Goal: Information Seeking & Learning: Learn about a topic

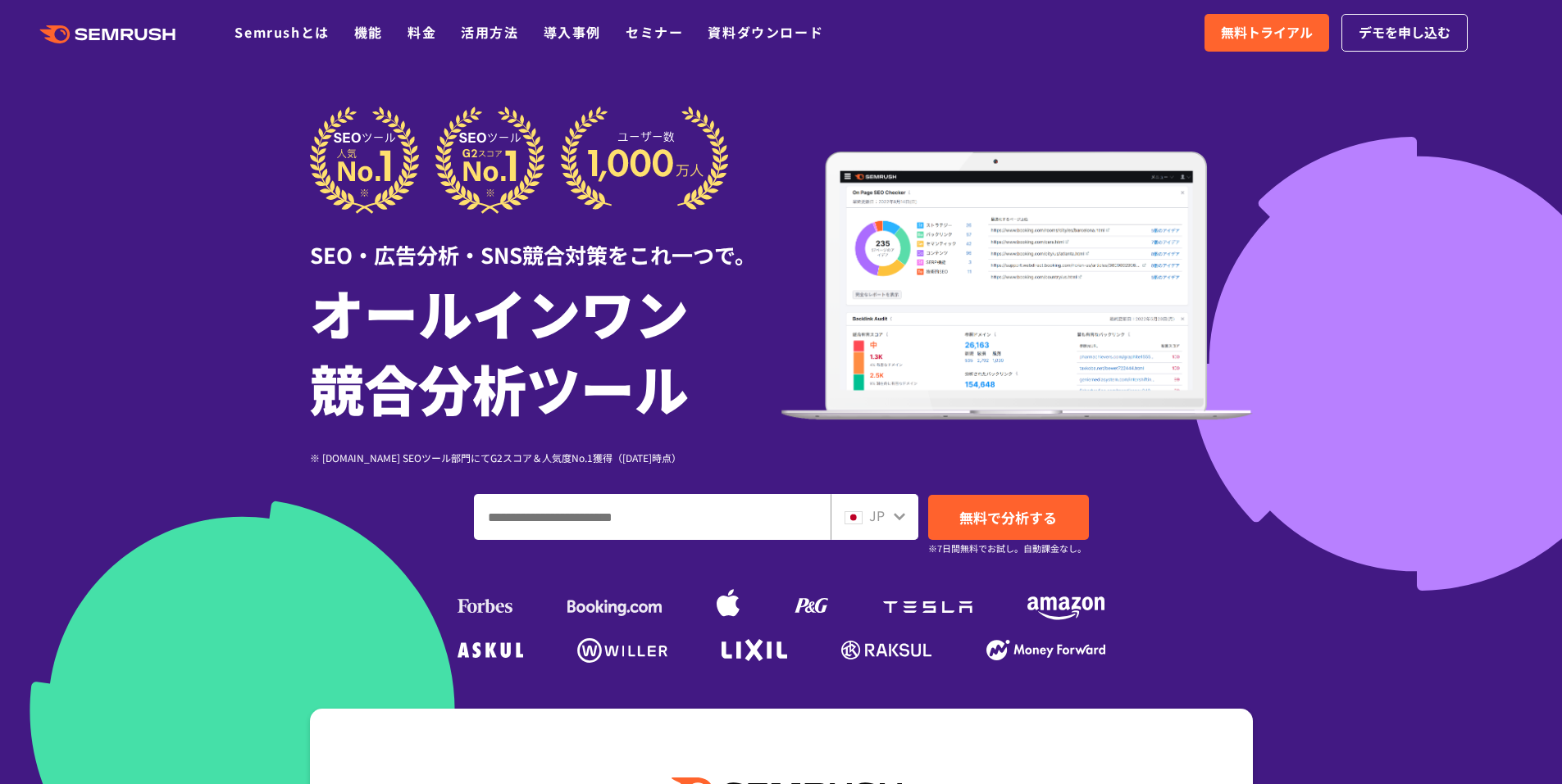
click at [559, 521] on input "ドメイン、キーワードまたはURLを入力してください" at bounding box center [652, 516] width 355 height 44
click at [559, 520] on input "ドメイン、キーワードまたはURLを入力してください" at bounding box center [652, 516] width 355 height 44
paste input "**********"
type input "**********"
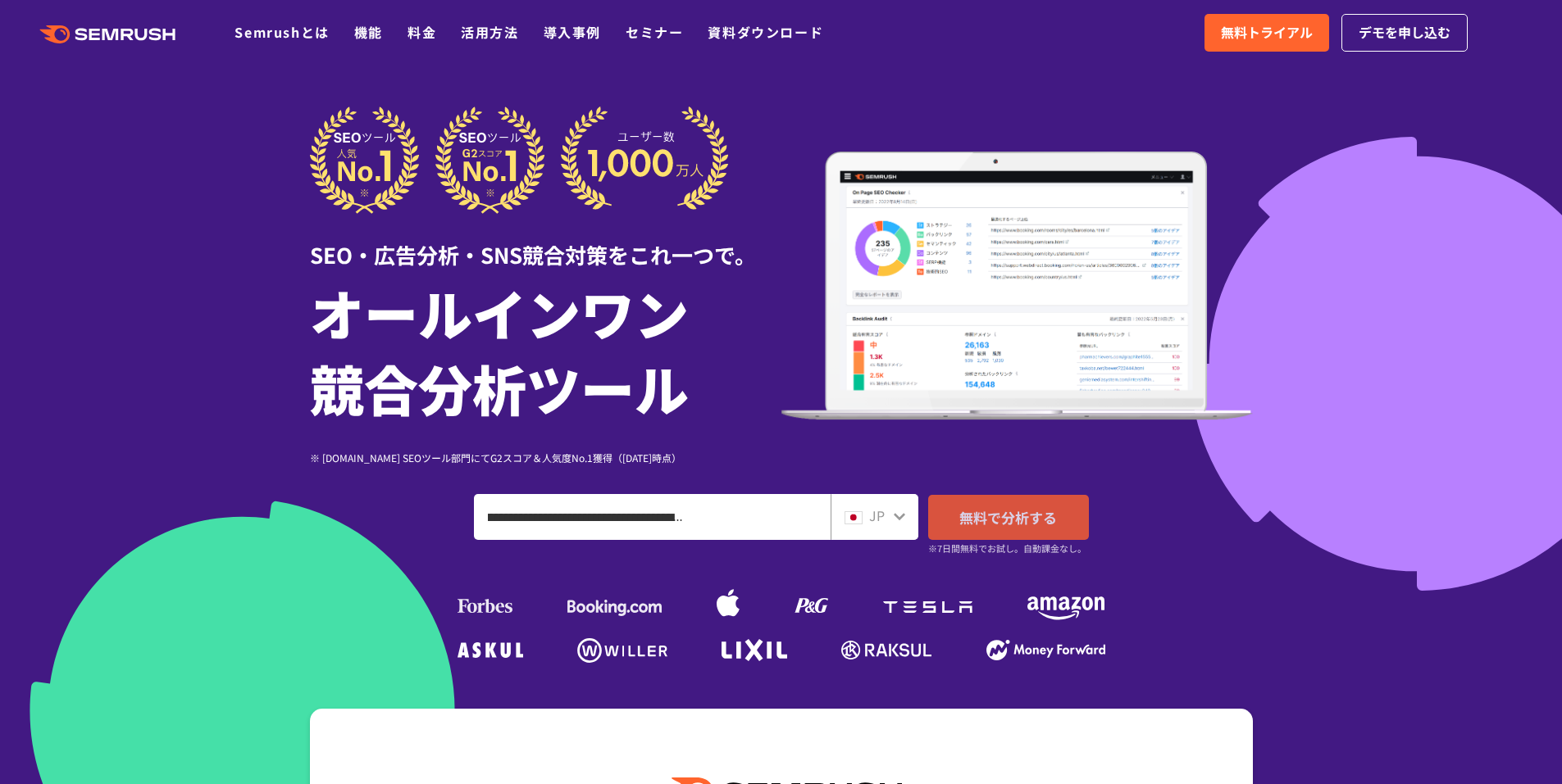
scroll to position [0, 0]
click at [855, 520] on span "無料で分析する" at bounding box center [1008, 517] width 98 height 20
click at [491, 30] on link "活用方法" at bounding box center [489, 32] width 58 height 20
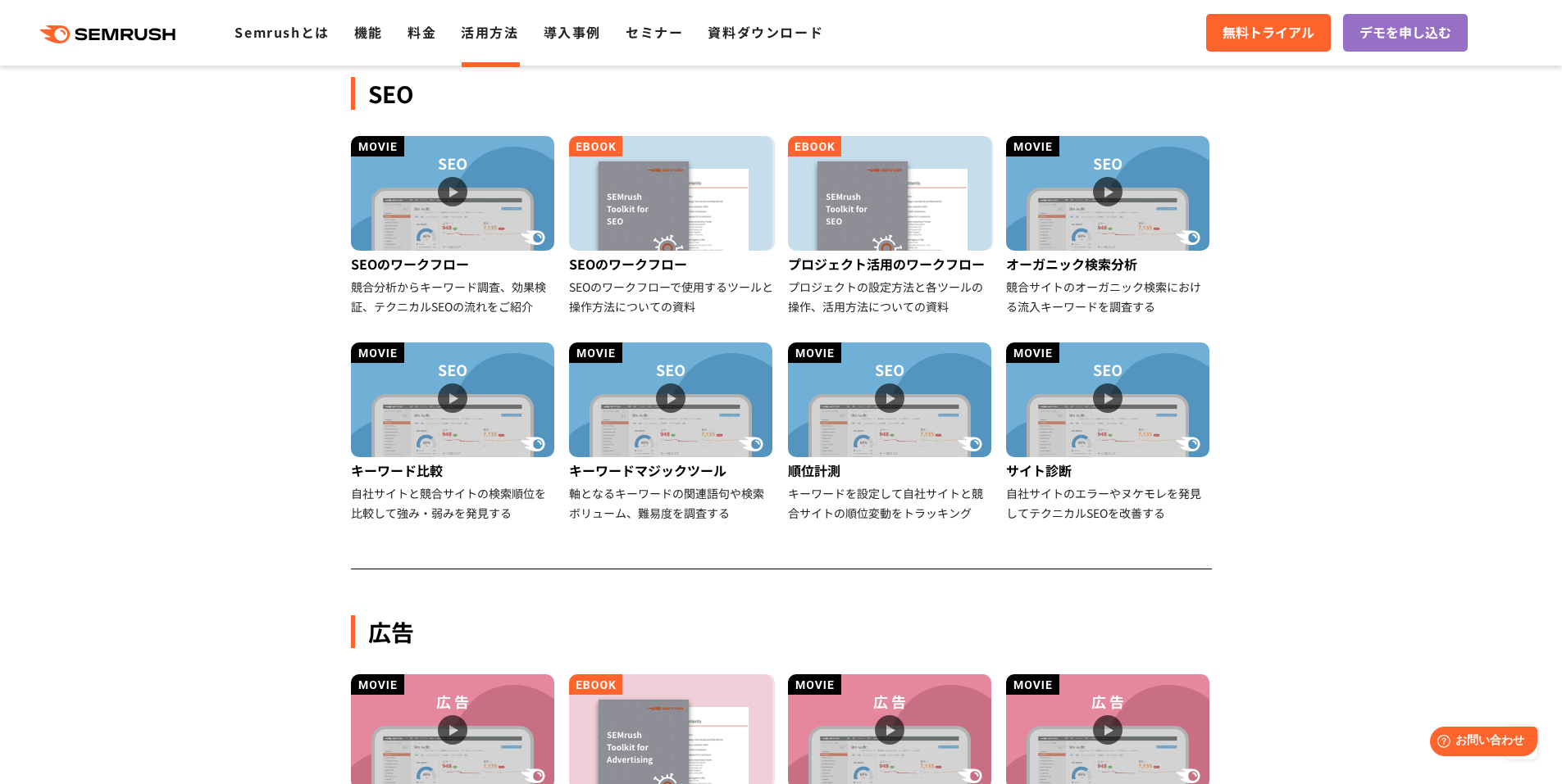
scroll to position [369, 0]
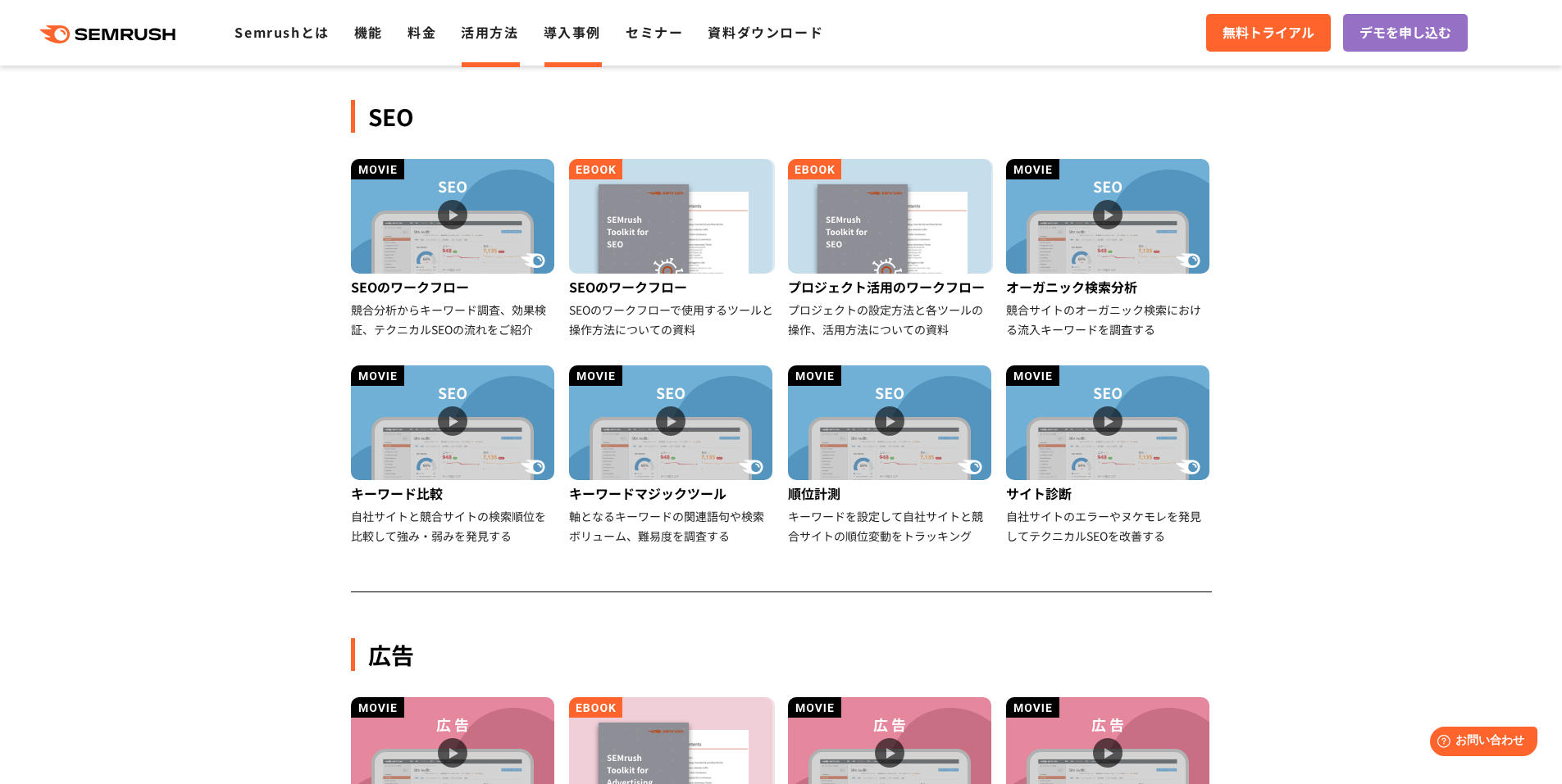
click at [588, 36] on link "導入事例" at bounding box center [572, 32] width 58 height 20
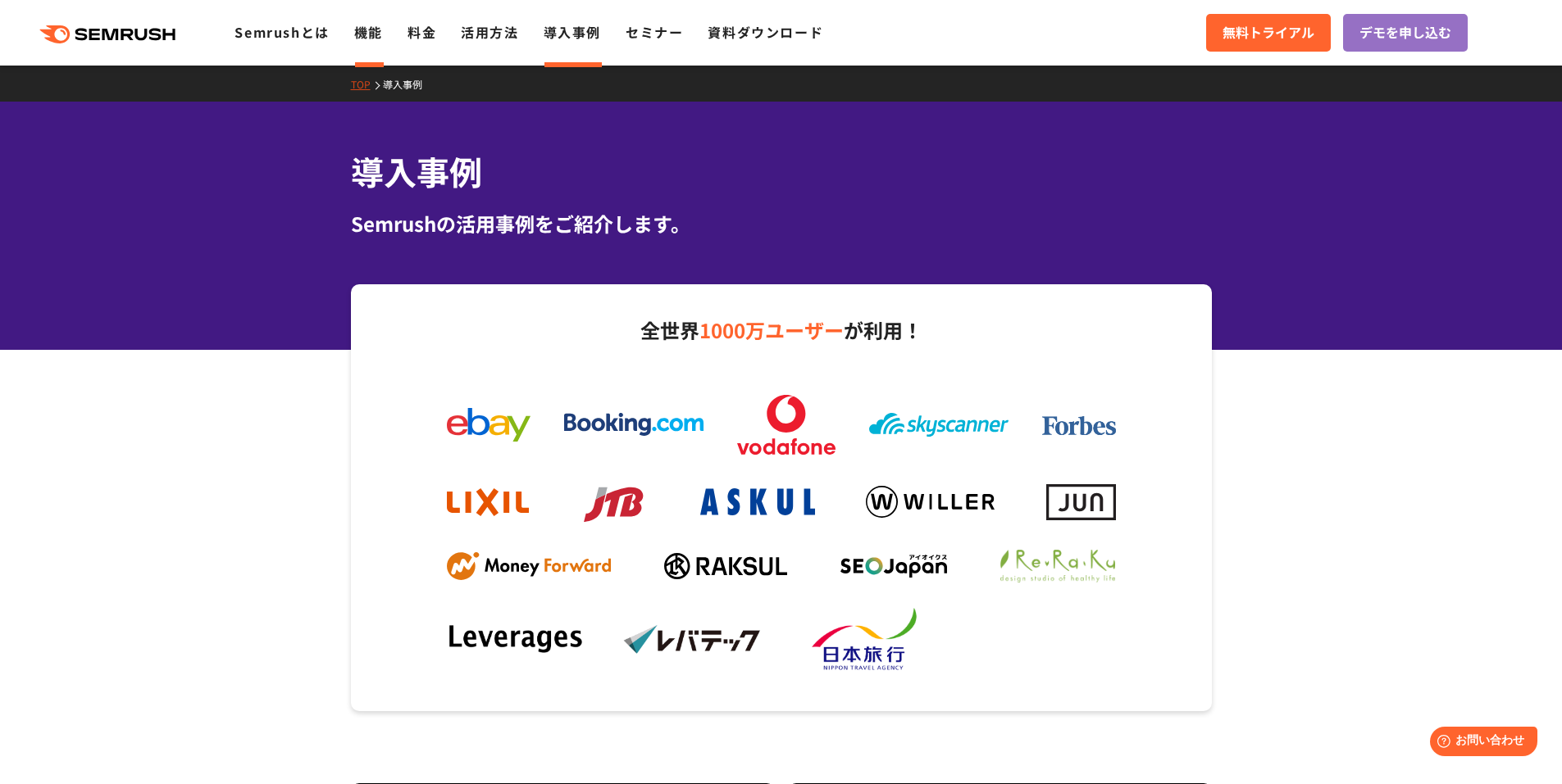
click at [373, 38] on link "機能" at bounding box center [368, 32] width 28 height 20
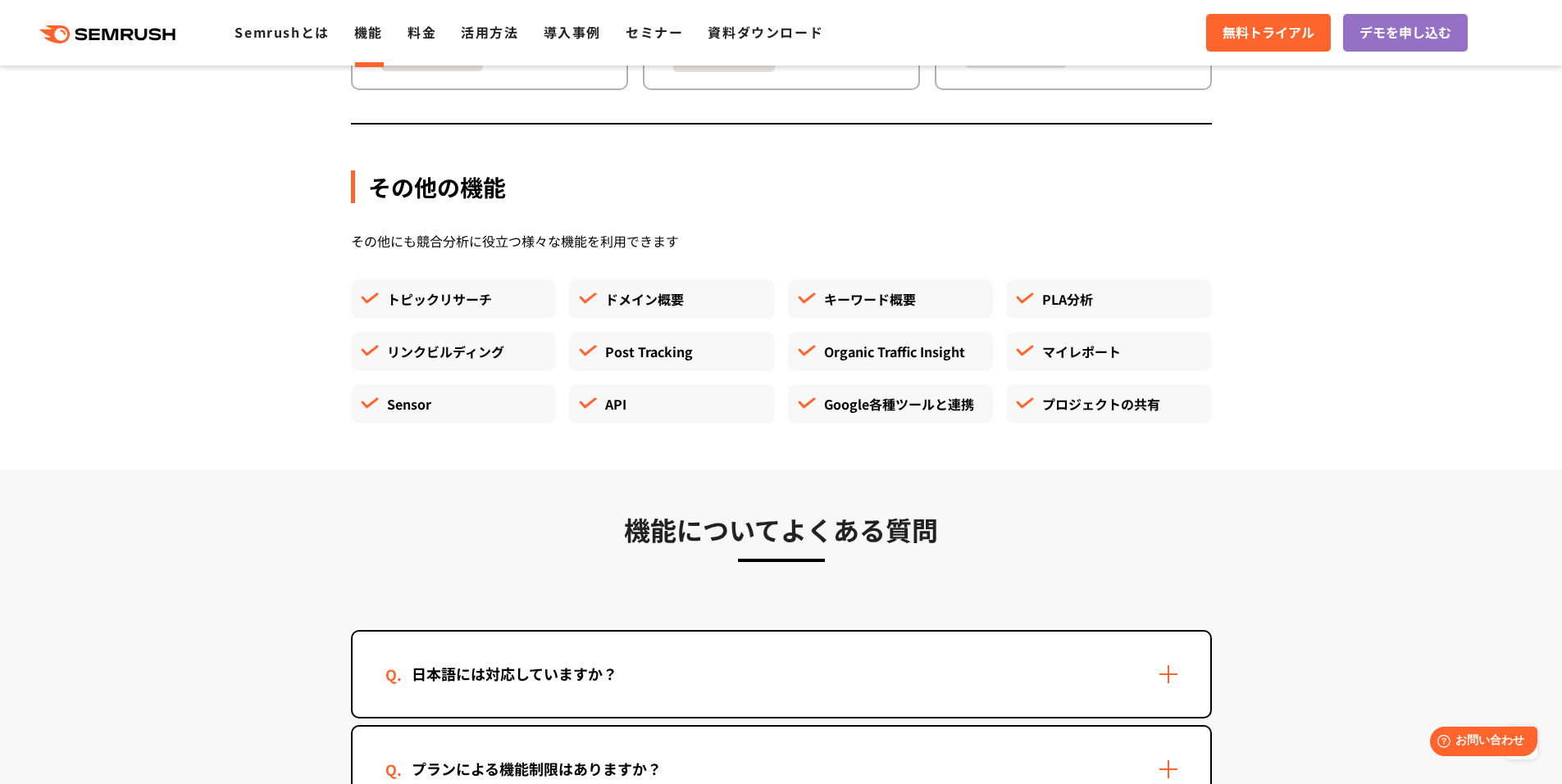
scroll to position [4450, 0]
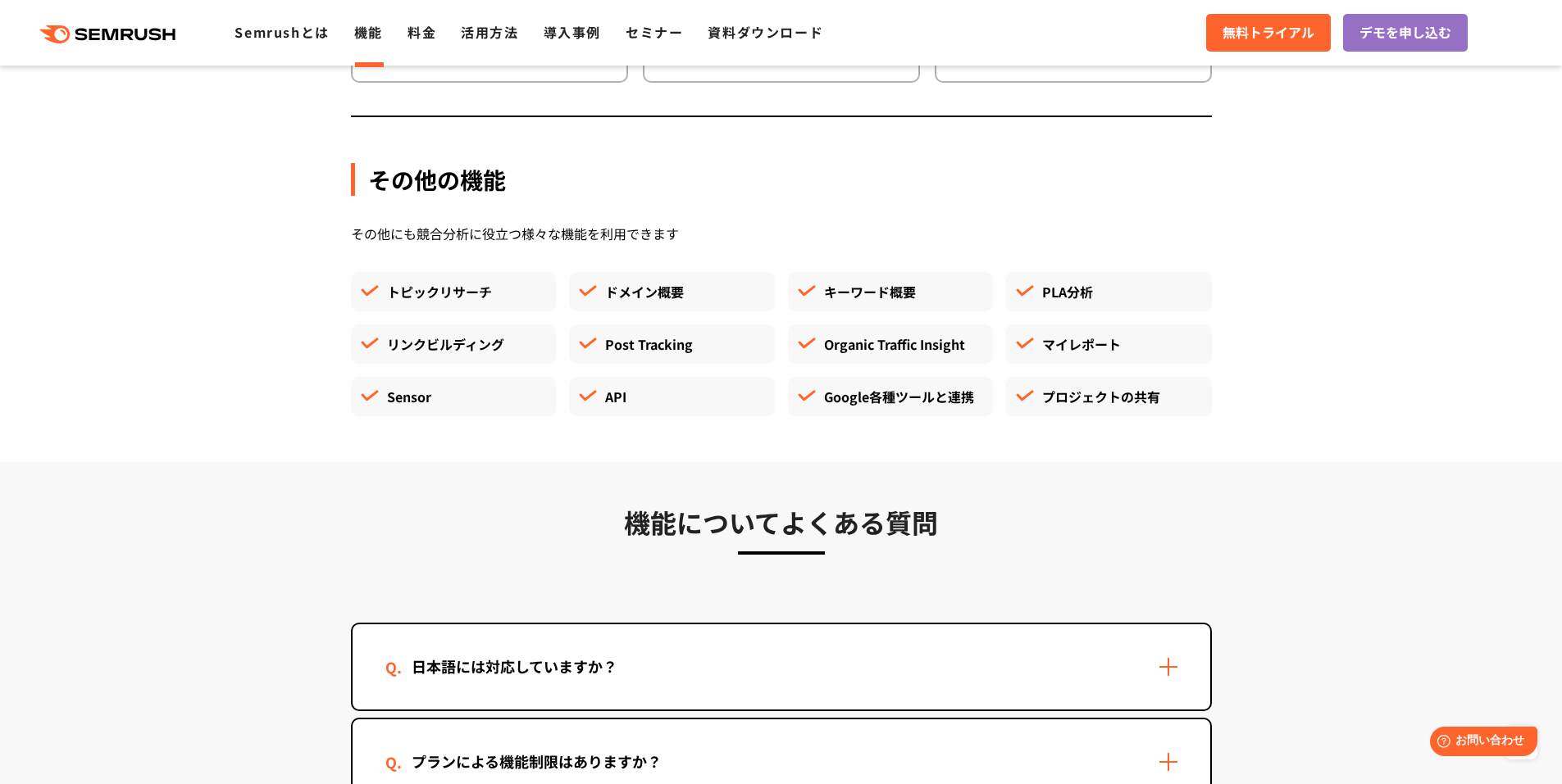
click at [1095, 300] on div "PLA分析" at bounding box center [1109, 291] width 206 height 39
click at [1071, 295] on div "PLA分析" at bounding box center [1109, 291] width 206 height 39
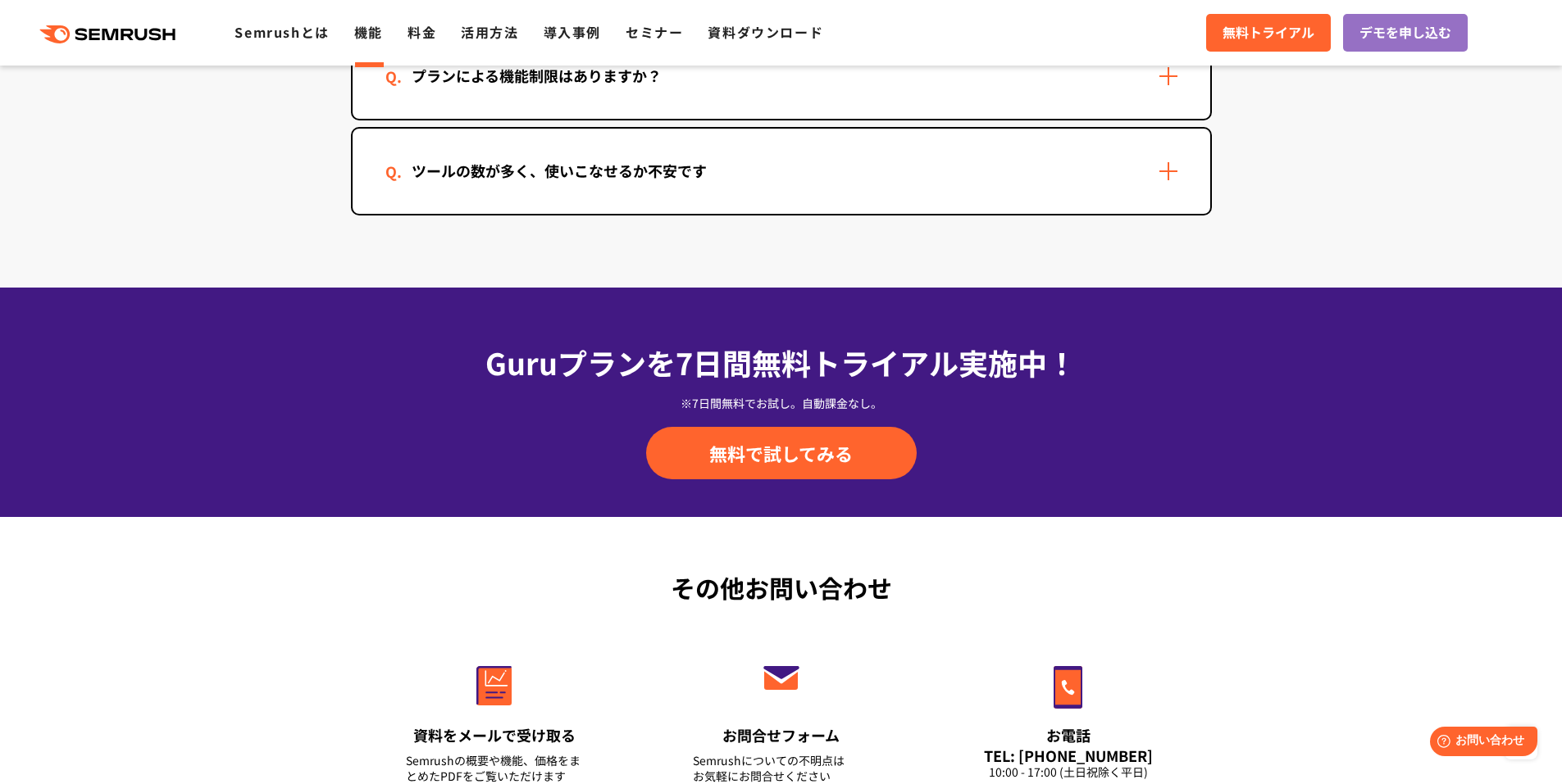
click at [1174, 172] on div "ツールの数が多く、使いこなせるか不安です" at bounding box center [781, 172] width 857 height 85
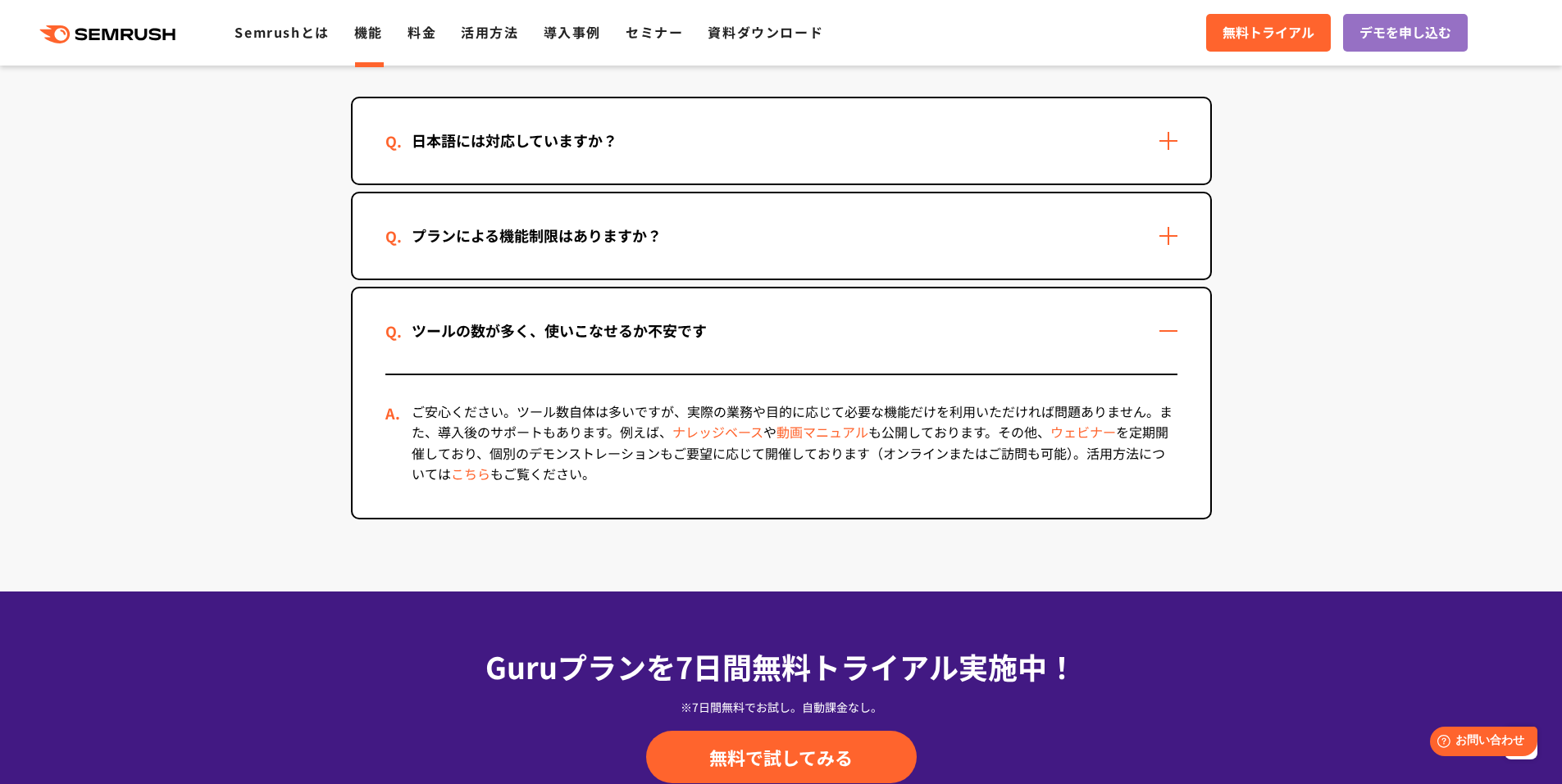
scroll to position [4290, 0]
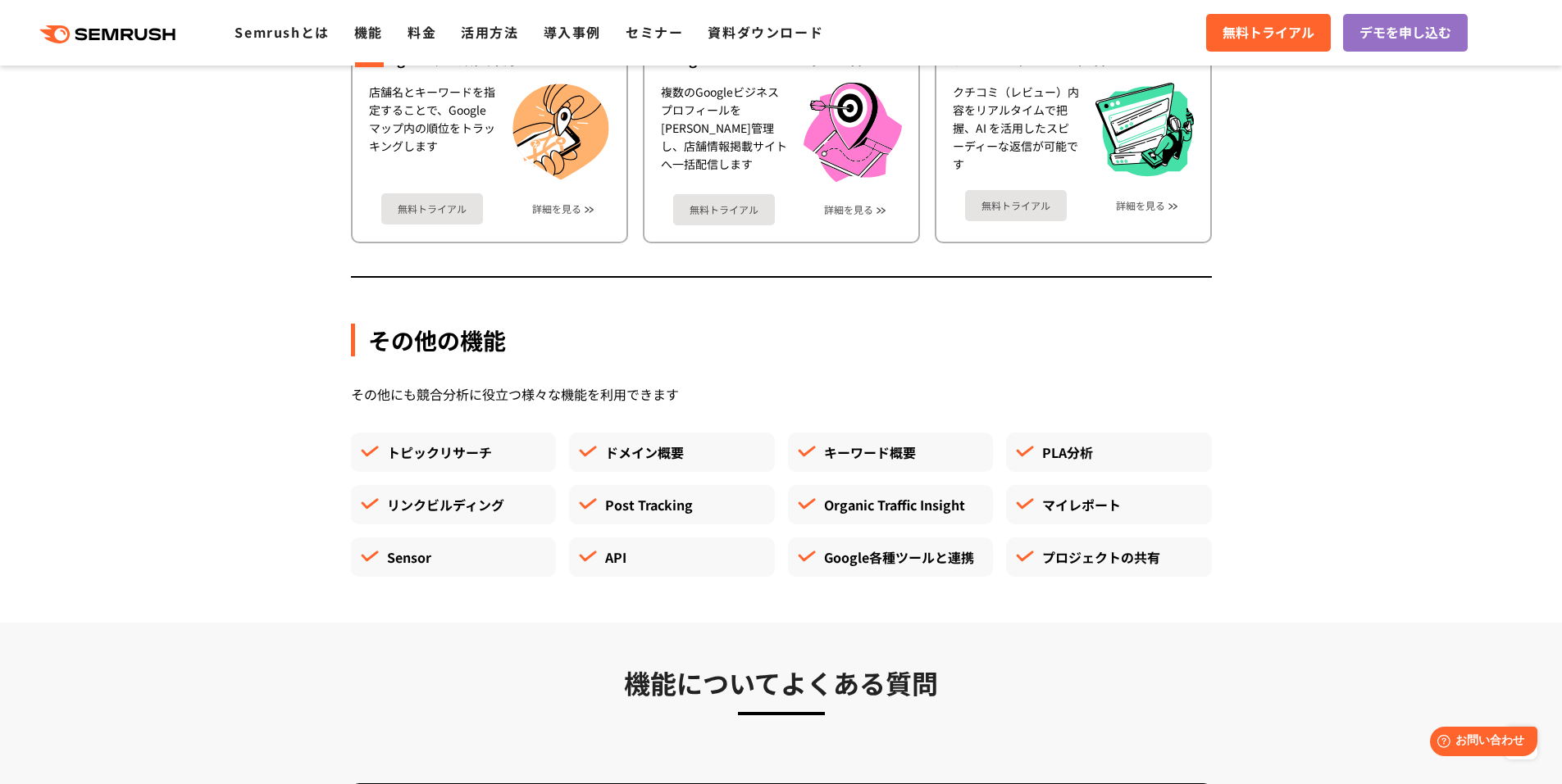
click at [705, 517] on div "Post Tracking" at bounding box center [672, 505] width 206 height 39
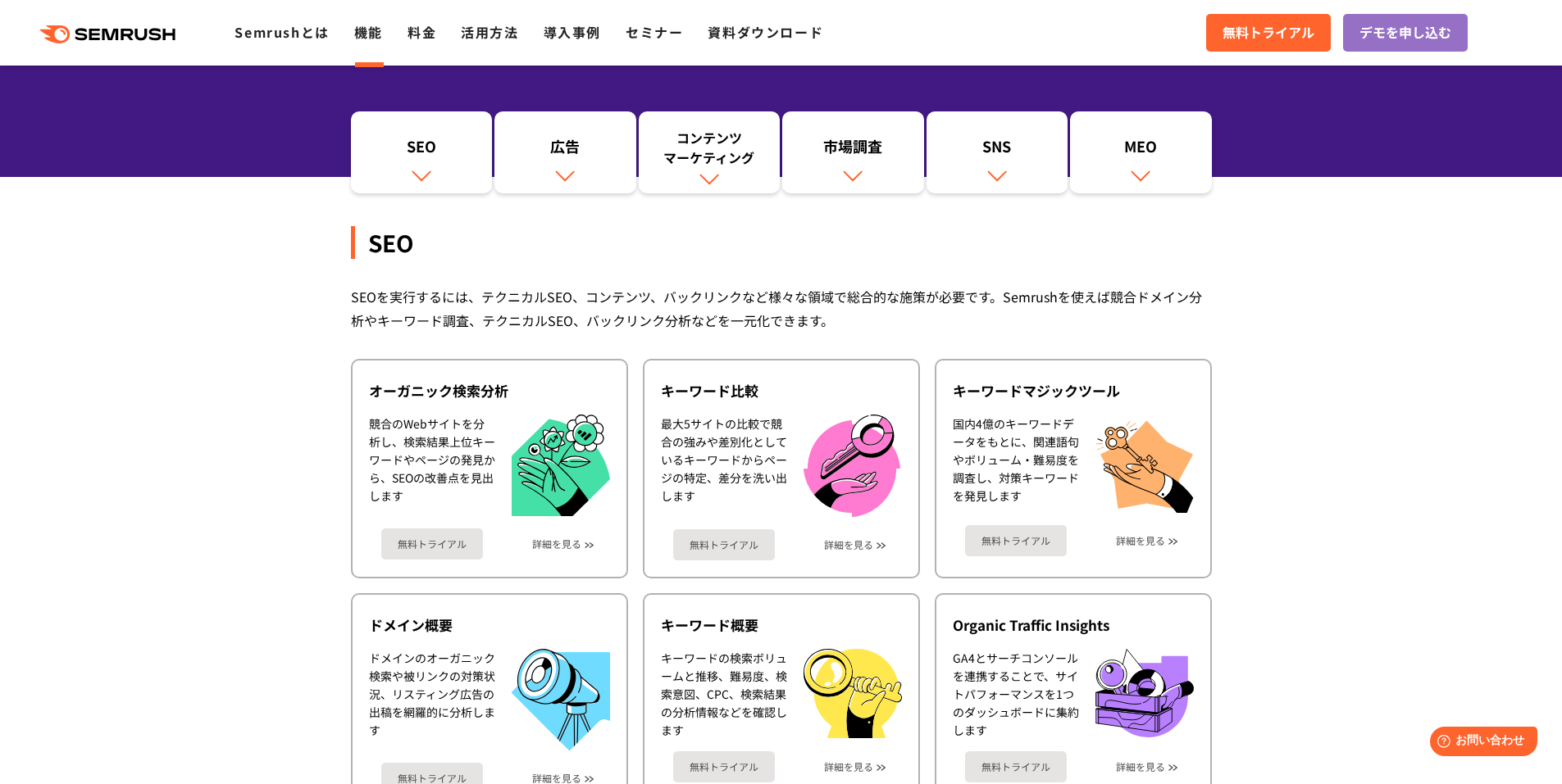
scroll to position [0, 0]
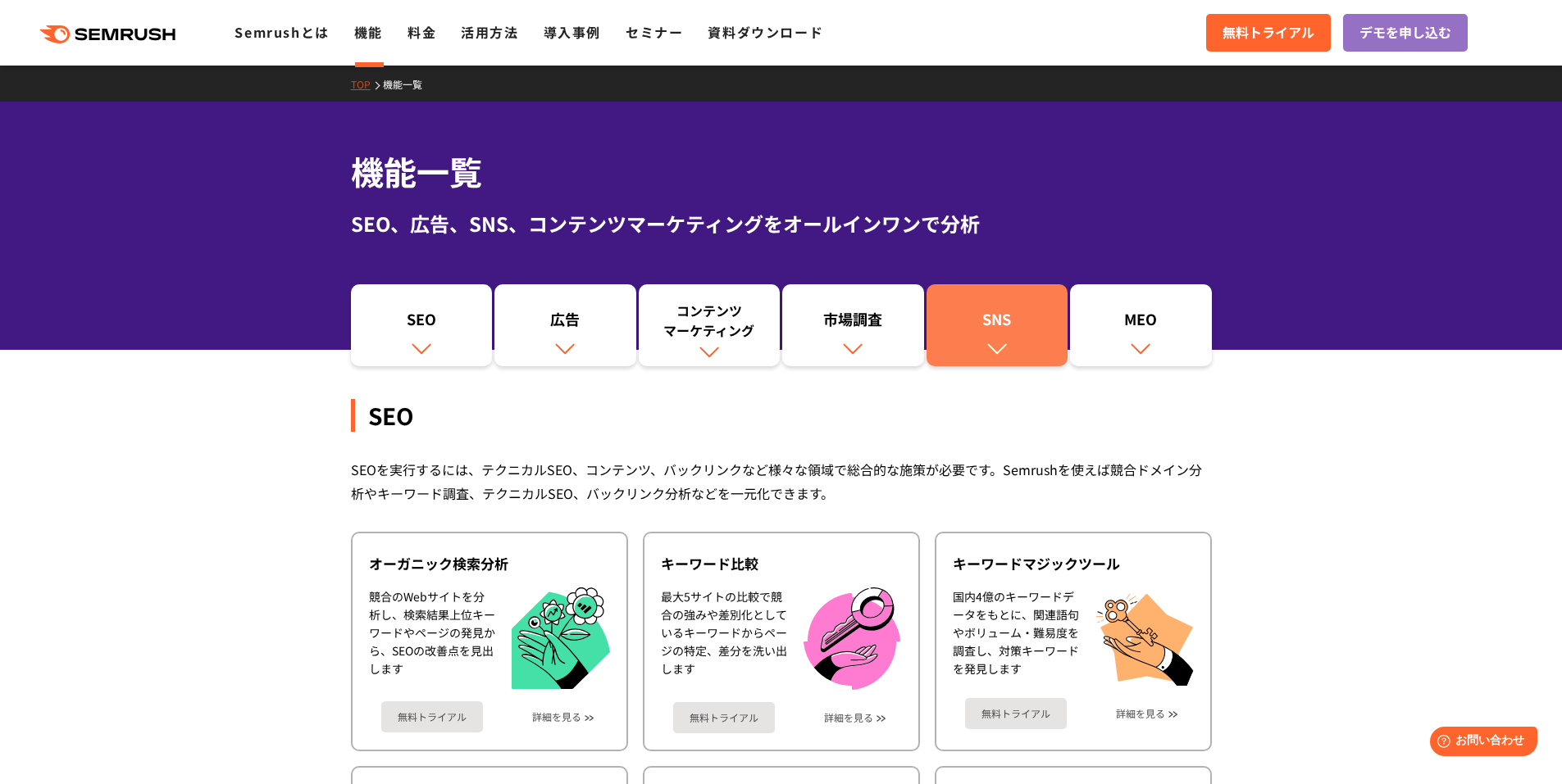
click at [997, 331] on div "SNS" at bounding box center [997, 322] width 126 height 28
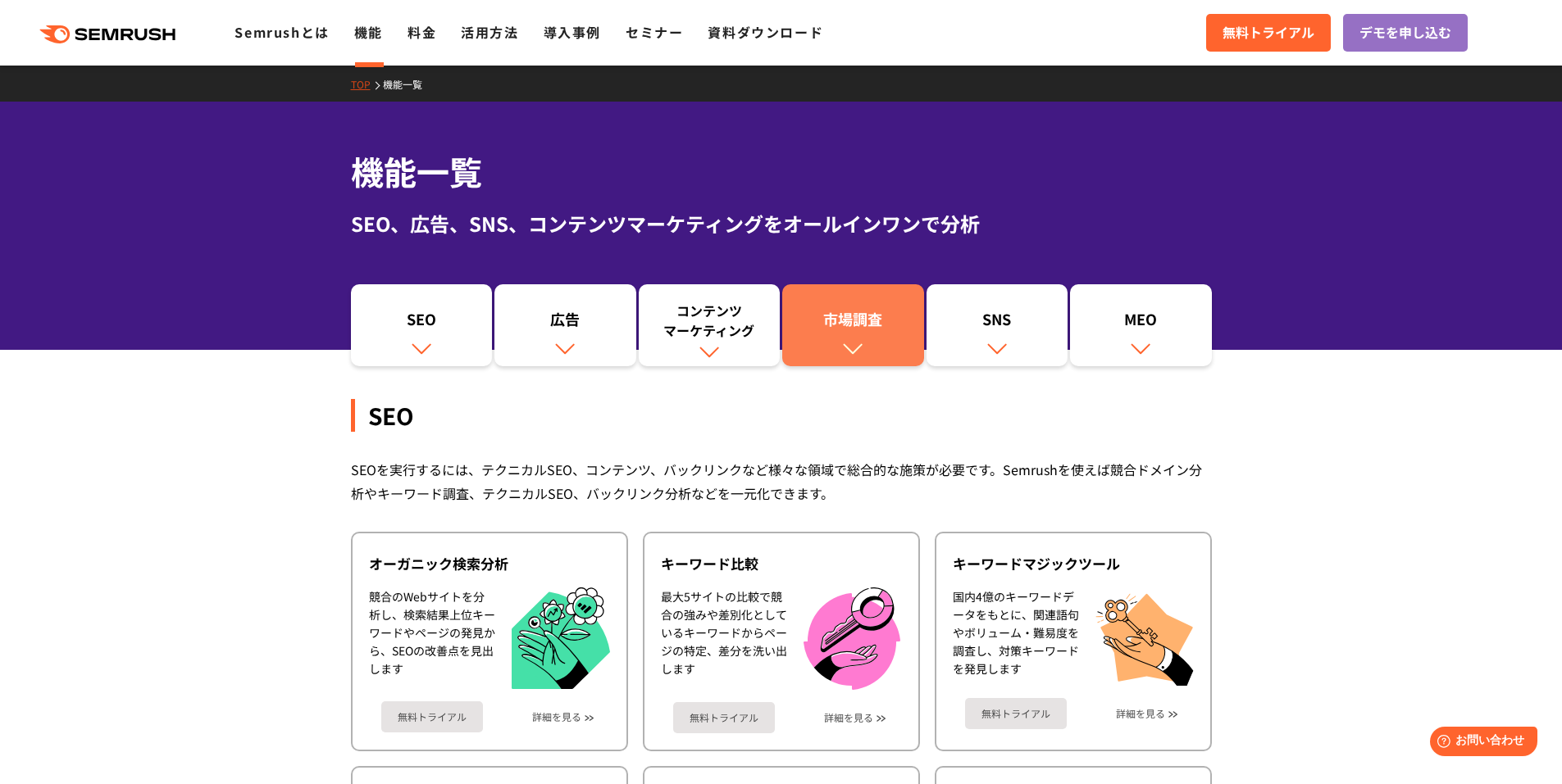
click at [864, 329] on div "市場調査" at bounding box center [853, 322] width 126 height 28
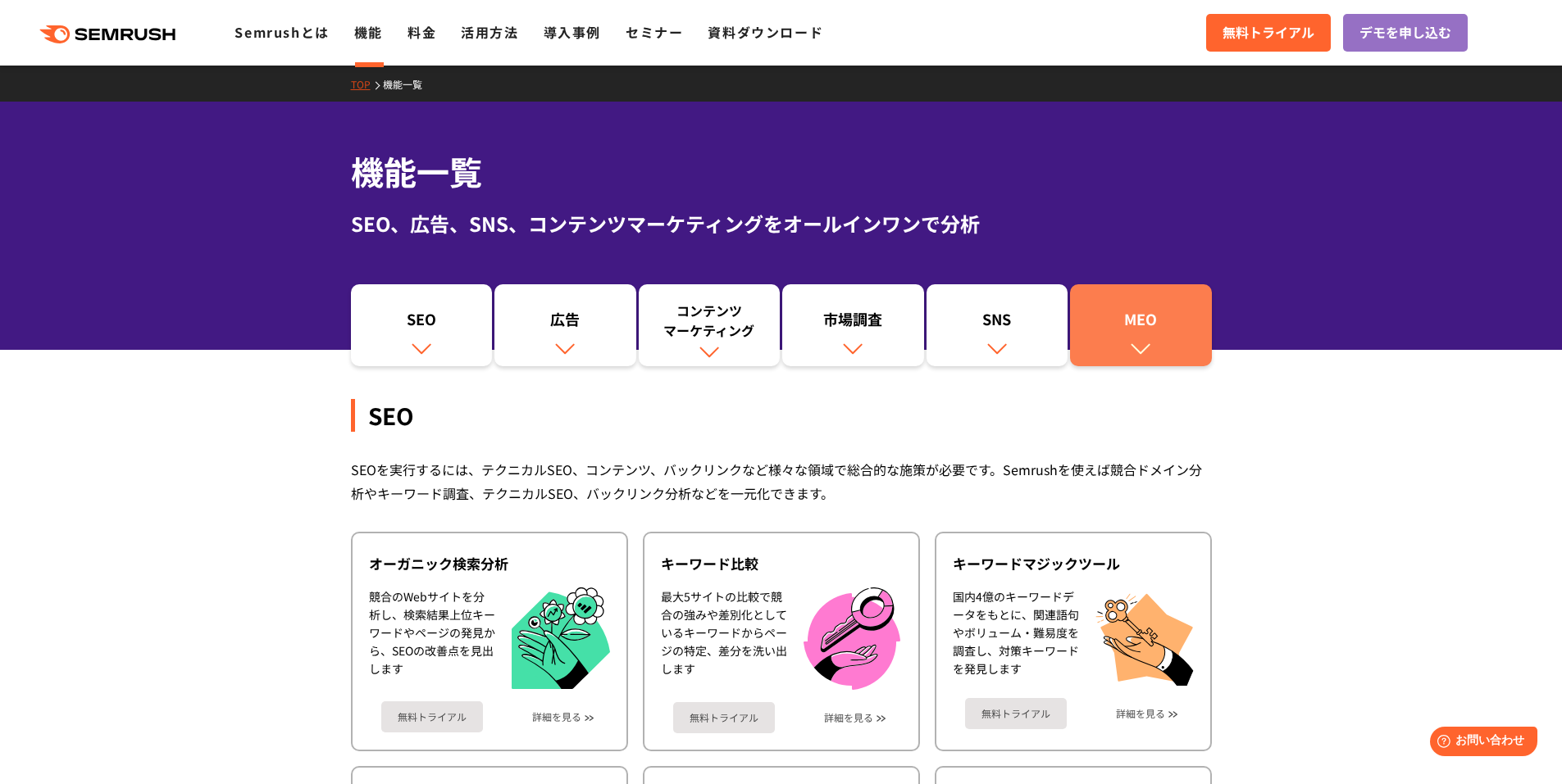
click at [1145, 338] on img at bounding box center [1139, 347] width 21 height 21
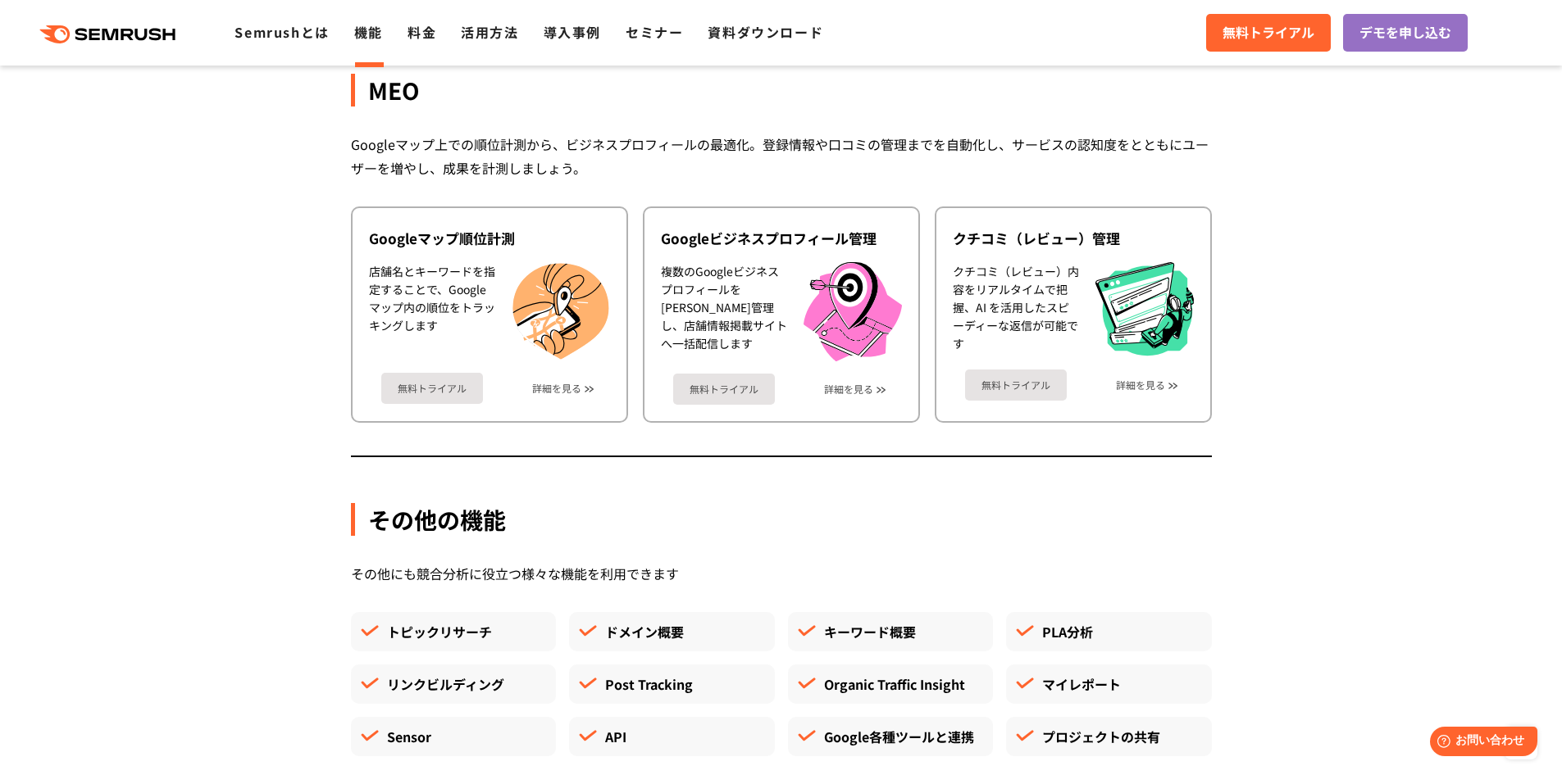
scroll to position [4796, 0]
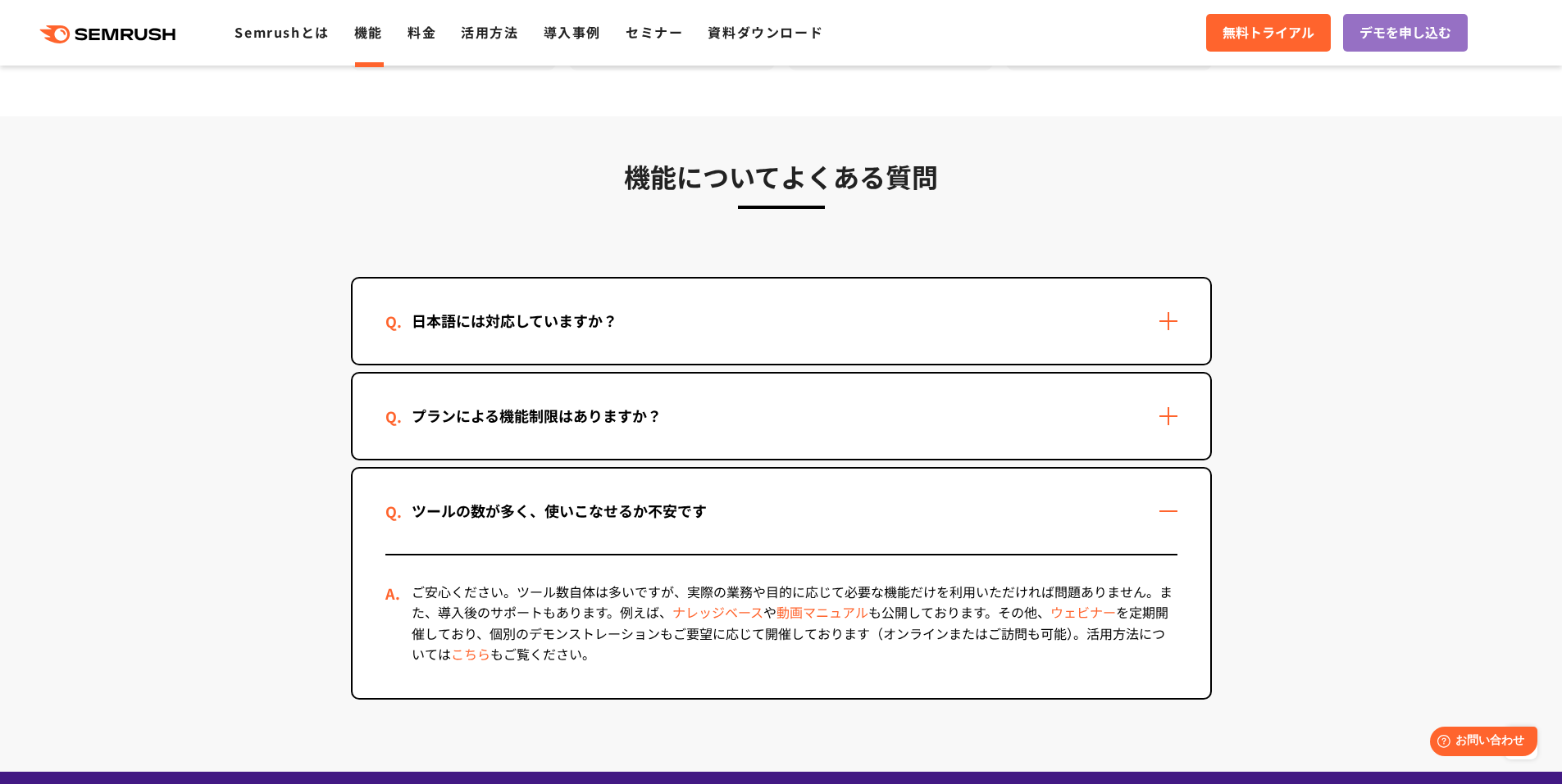
click at [1171, 320] on div "日本語には対応していますか？" at bounding box center [781, 321] width 857 height 85
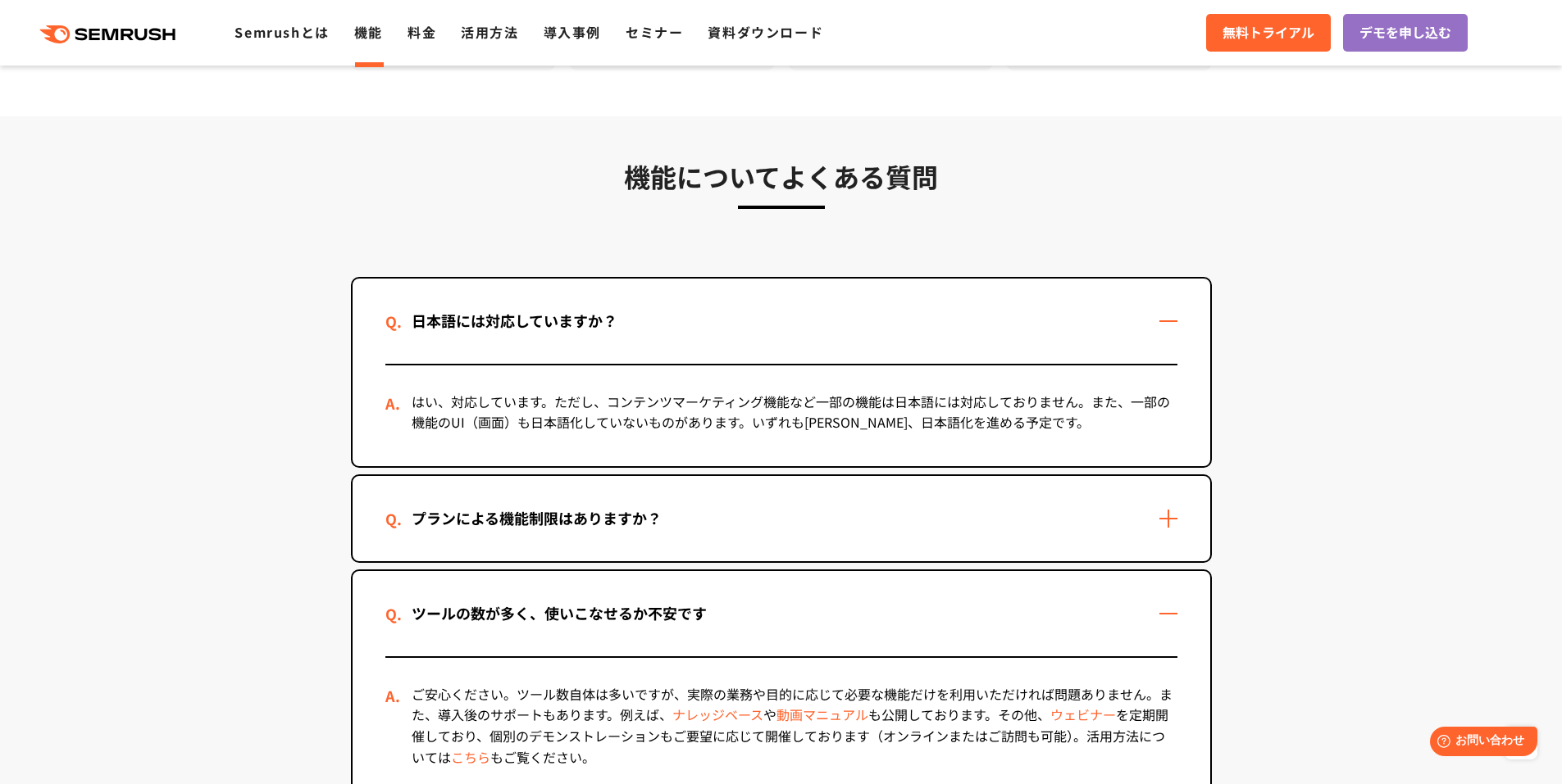
click at [1174, 517] on div "プランによる機能制限はありますか？" at bounding box center [781, 519] width 857 height 85
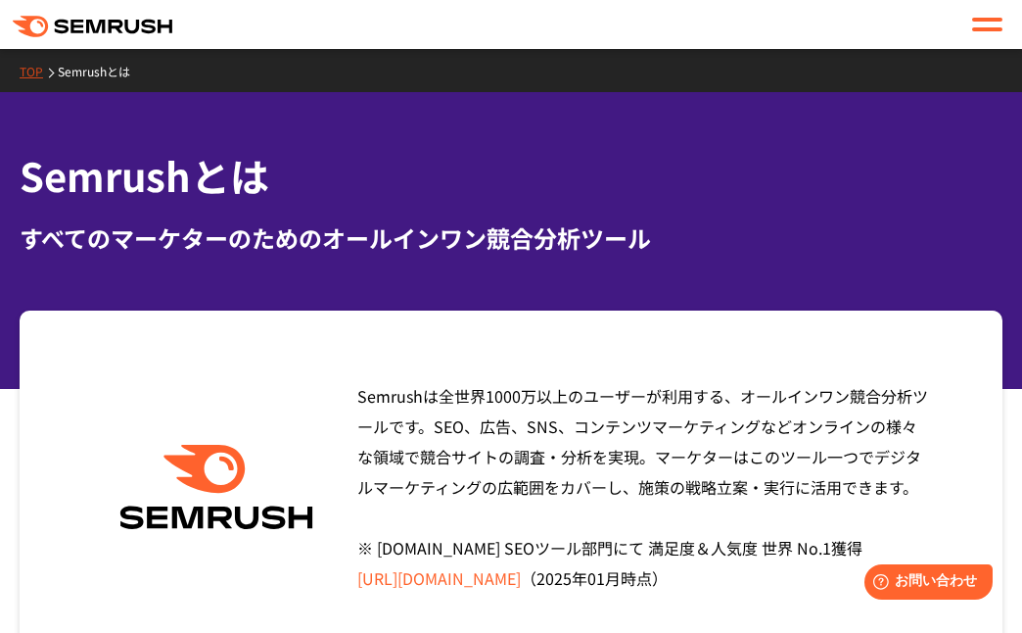
click at [858, 232] on div "すべてのマーケターのためのオールインワン競合分析ツール" at bounding box center [511, 237] width 983 height 35
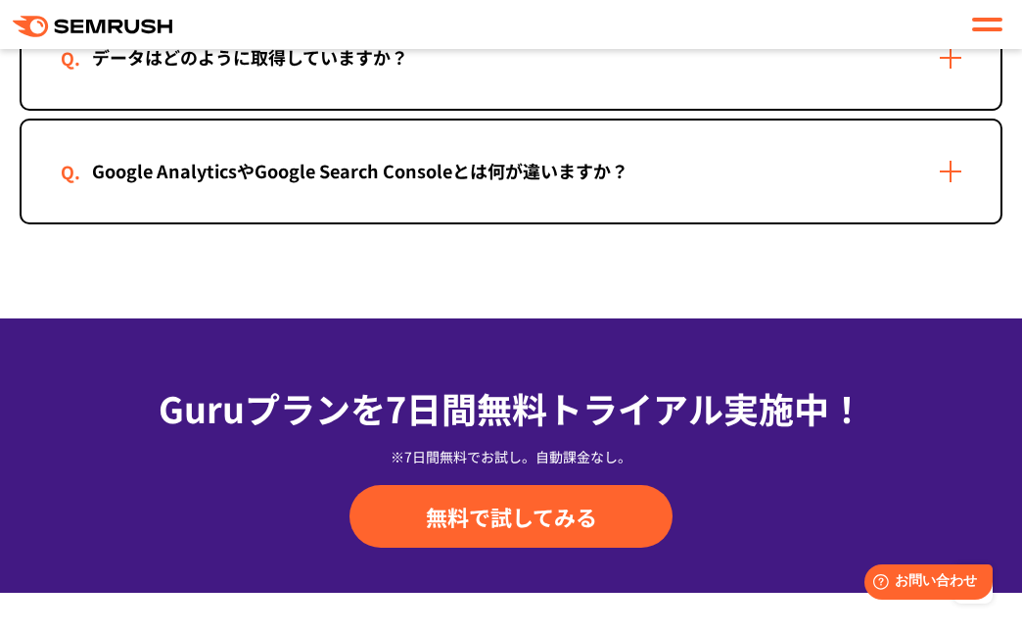
scroll to position [4780, 0]
